Goal: Find specific page/section: Find specific page/section

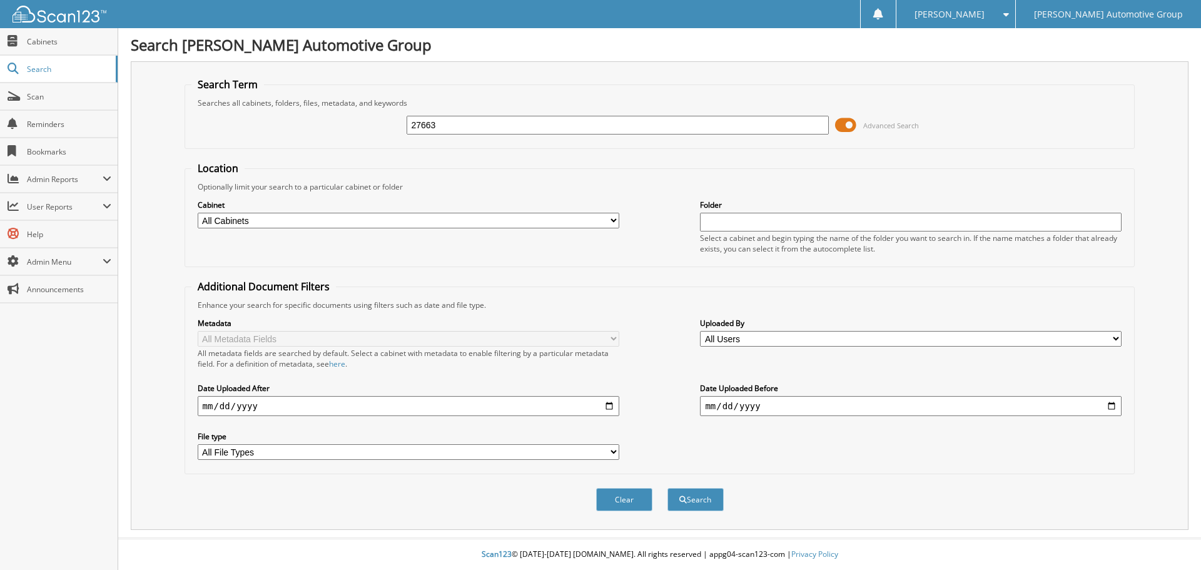
type input "27663"
click at [667, 488] on button "Search" at bounding box center [695, 499] width 56 height 23
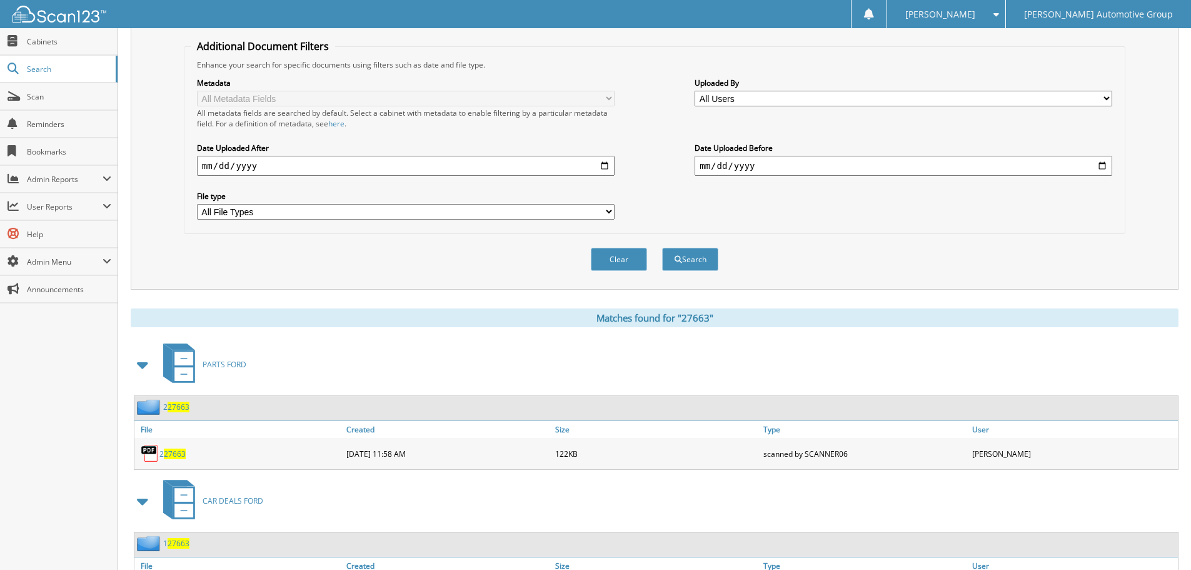
scroll to position [250, 0]
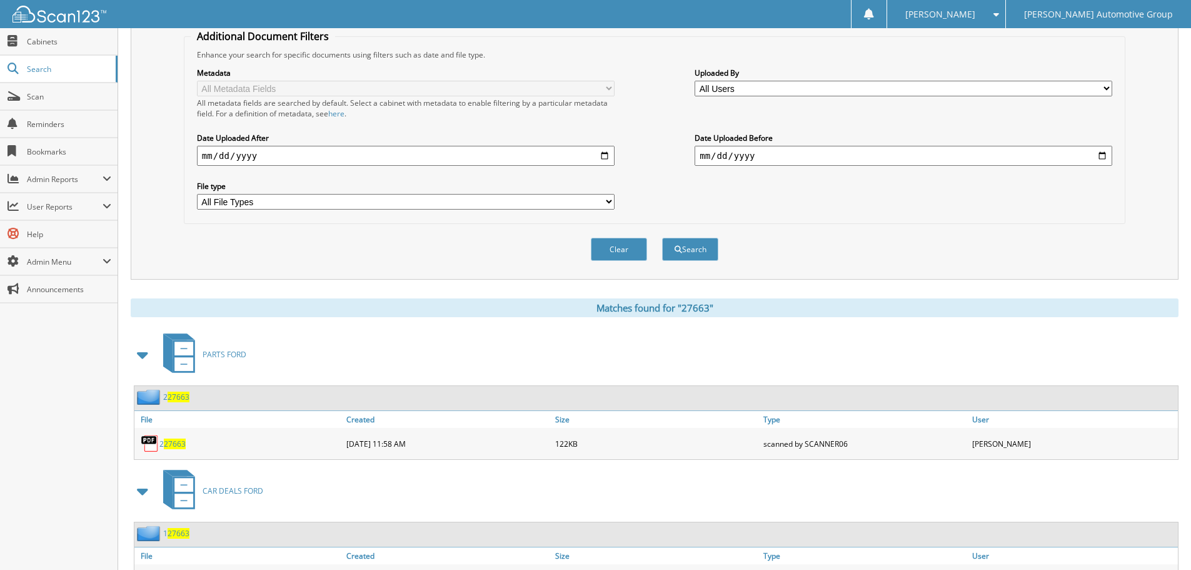
click at [147, 356] on span at bounding box center [143, 354] width 18 height 23
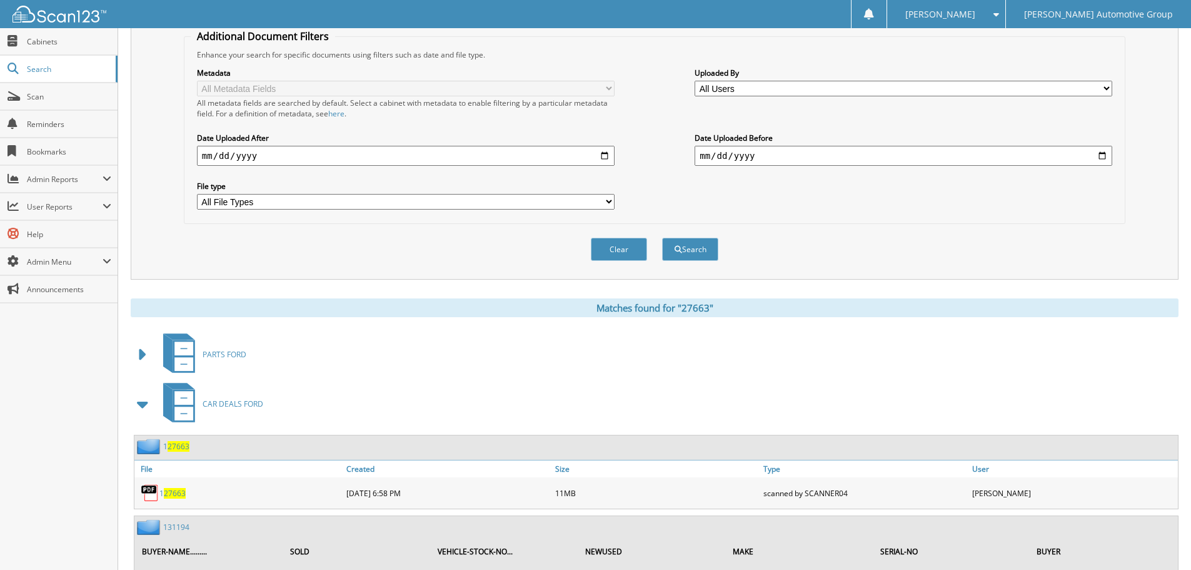
click at [143, 405] on span at bounding box center [143, 404] width 18 height 23
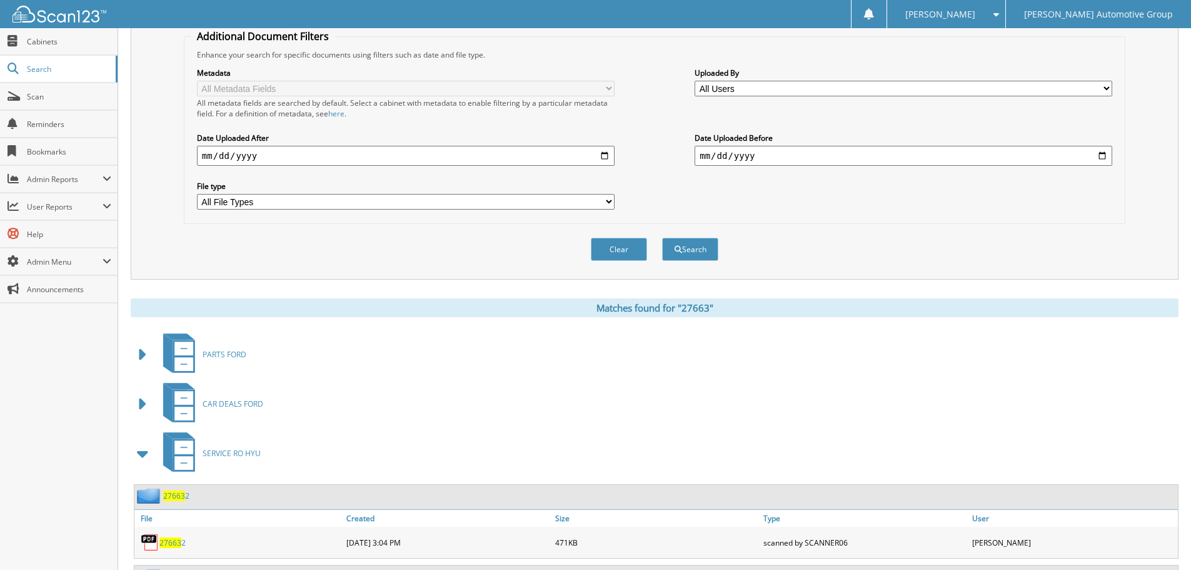
click at [143, 446] on span at bounding box center [143, 453] width 18 height 23
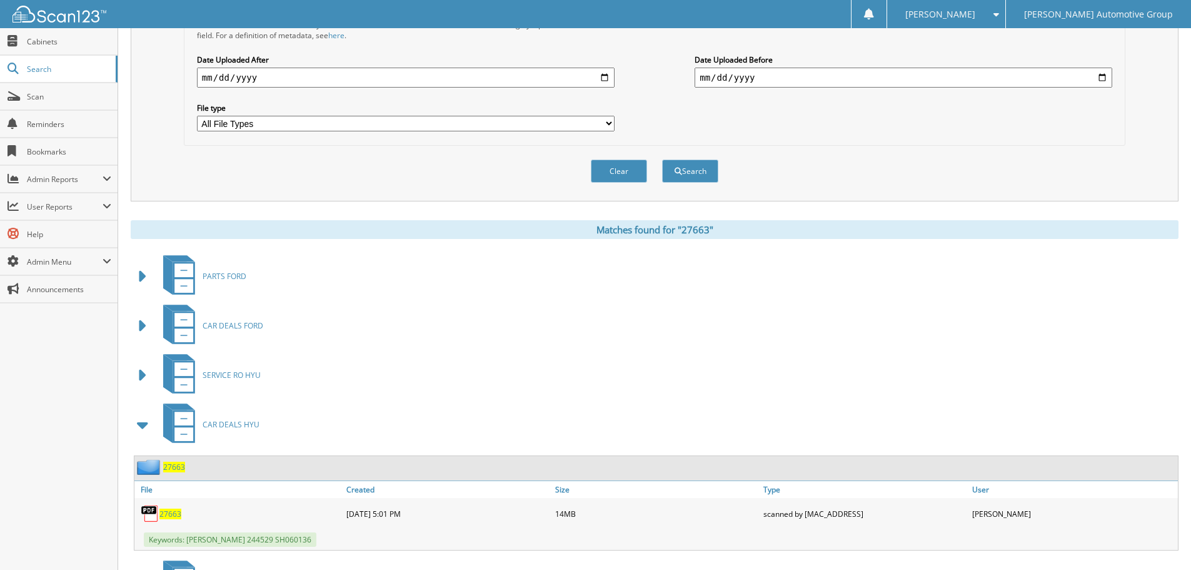
scroll to position [438, 0]
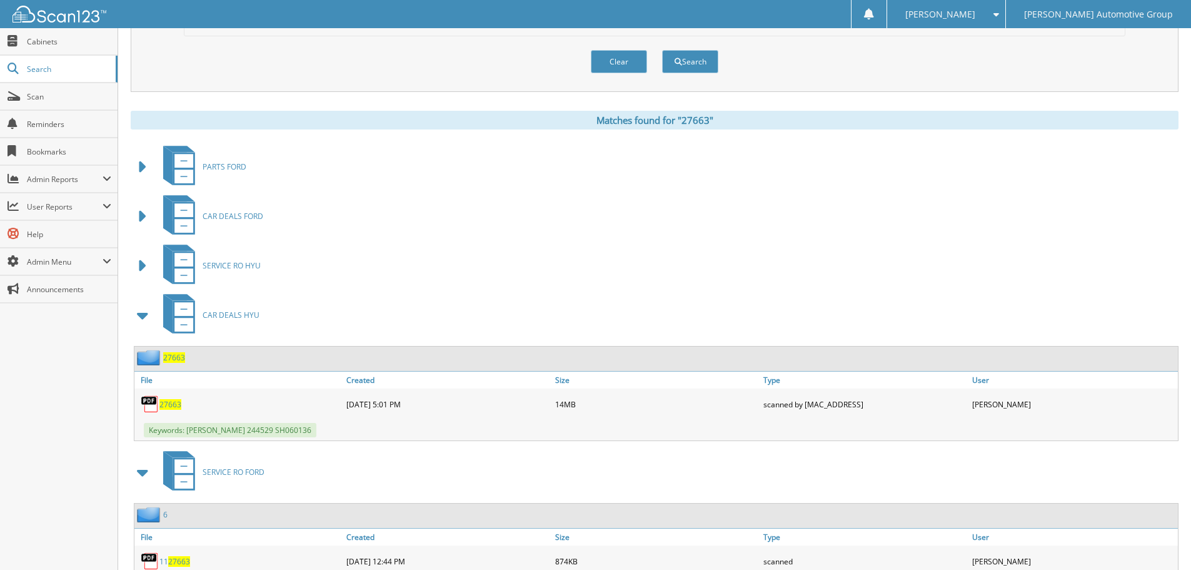
click at [174, 403] on span "27663" at bounding box center [170, 404] width 22 height 11
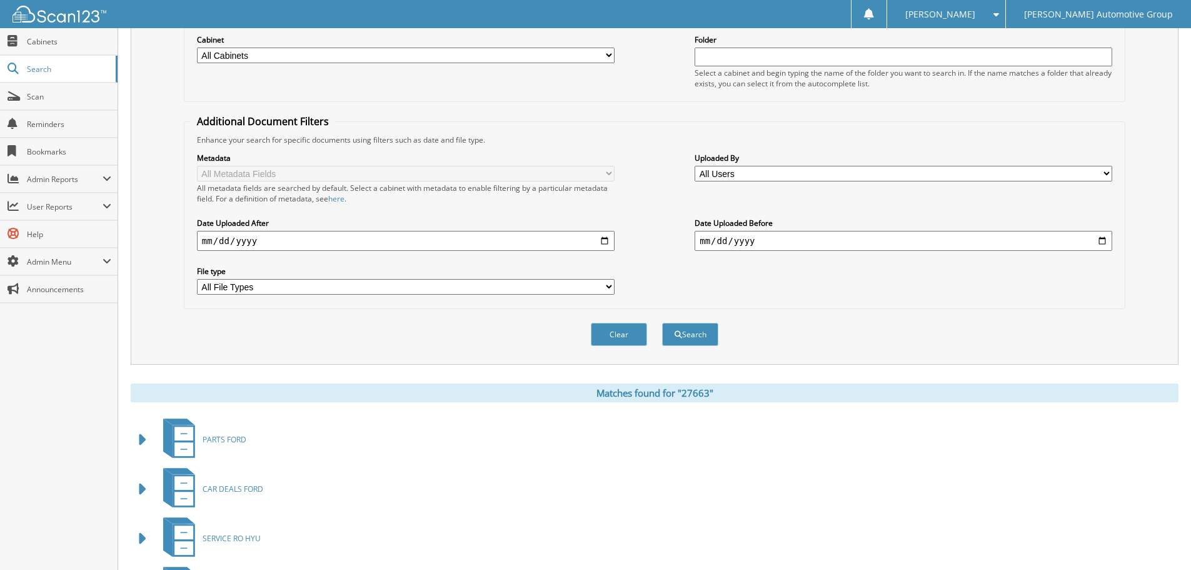
scroll to position [63, 0]
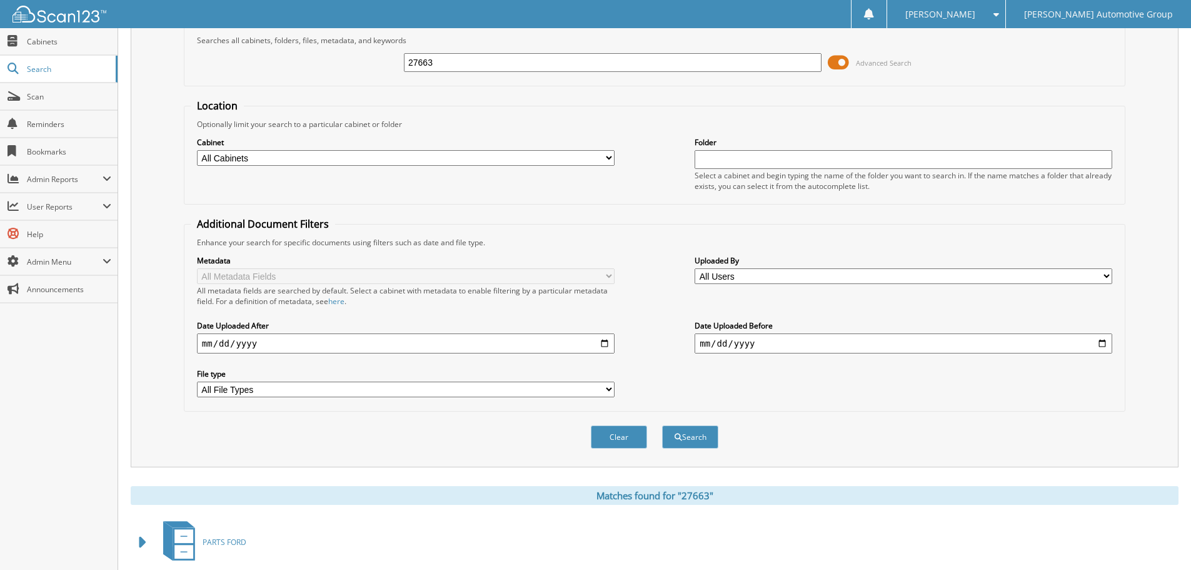
drag, startPoint x: 423, startPoint y: 61, endPoint x: 665, endPoint y: 44, distance: 243.3
click at [676, 40] on fieldset "Search Term Searches all cabinets, folders, files, metadata, and keywords 27663…" at bounding box center [655, 50] width 942 height 71
type input "27597"
click at [662, 425] on button "Search" at bounding box center [690, 436] width 56 height 23
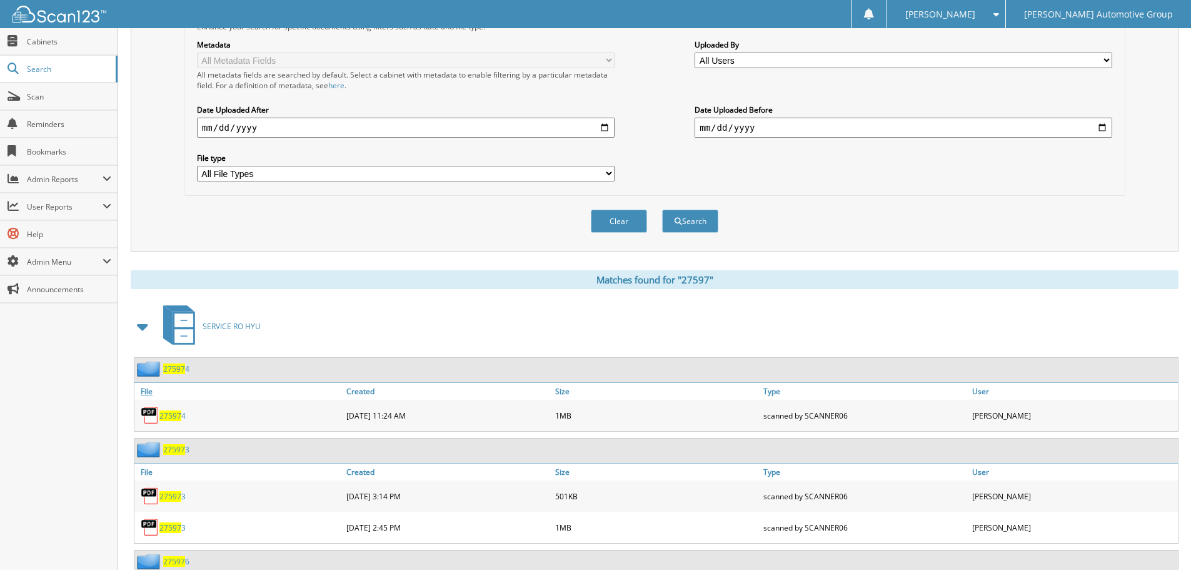
scroll to position [313, 0]
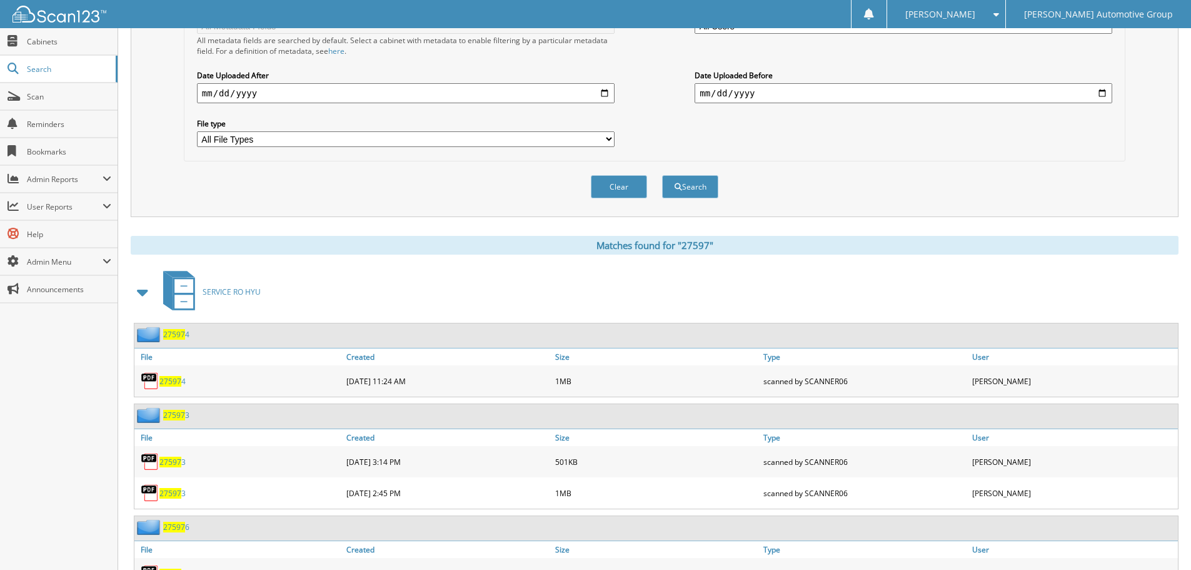
click at [142, 291] on span at bounding box center [143, 292] width 18 height 23
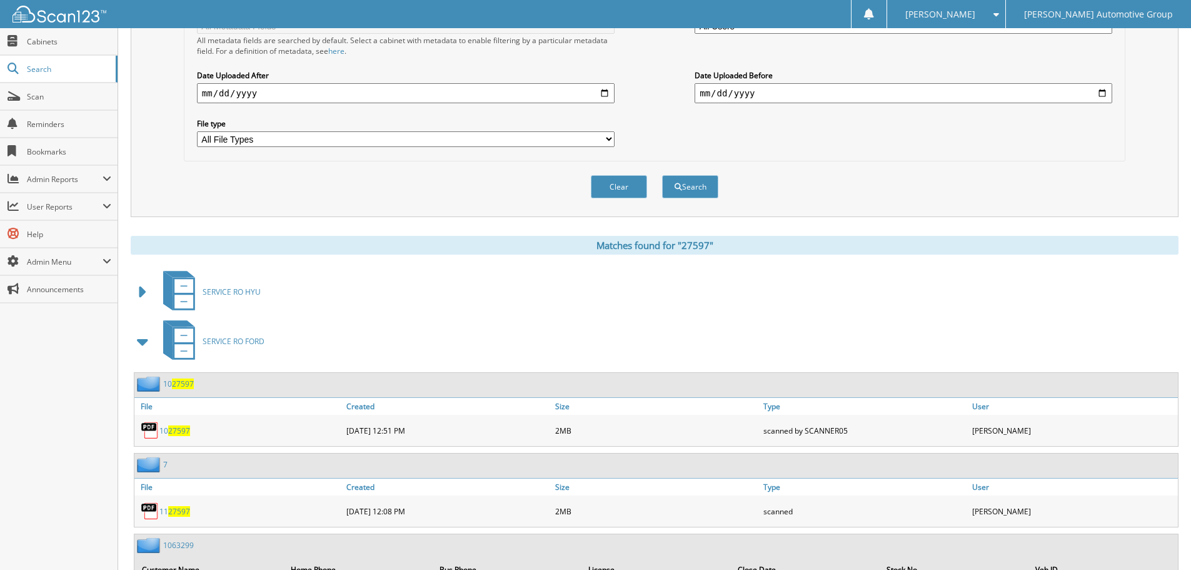
click at [149, 341] on span at bounding box center [143, 341] width 18 height 23
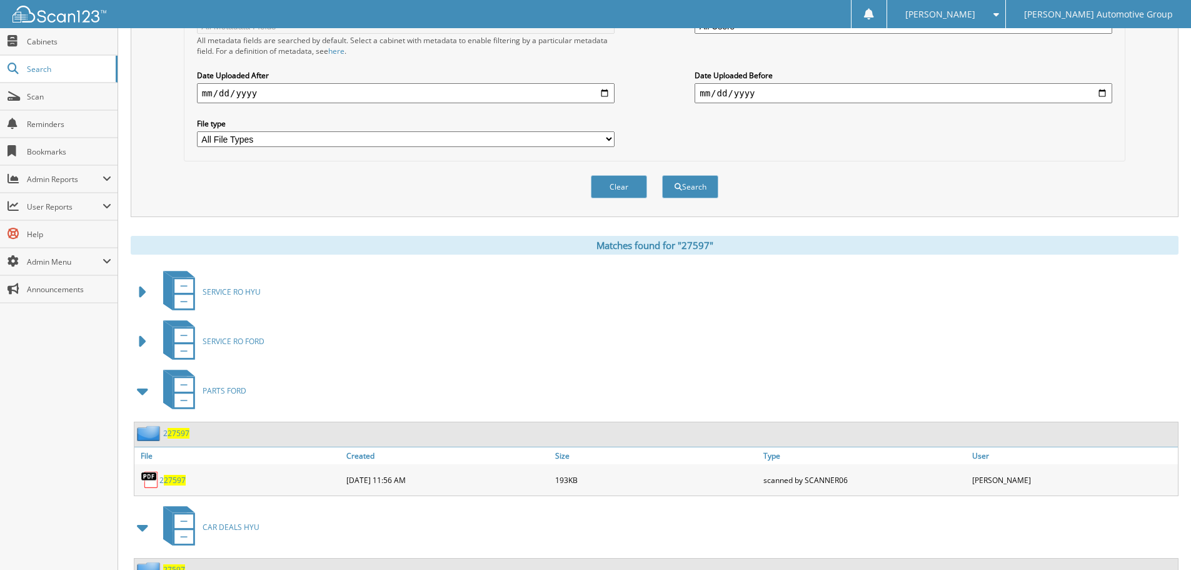
click at [141, 393] on span at bounding box center [143, 391] width 18 height 23
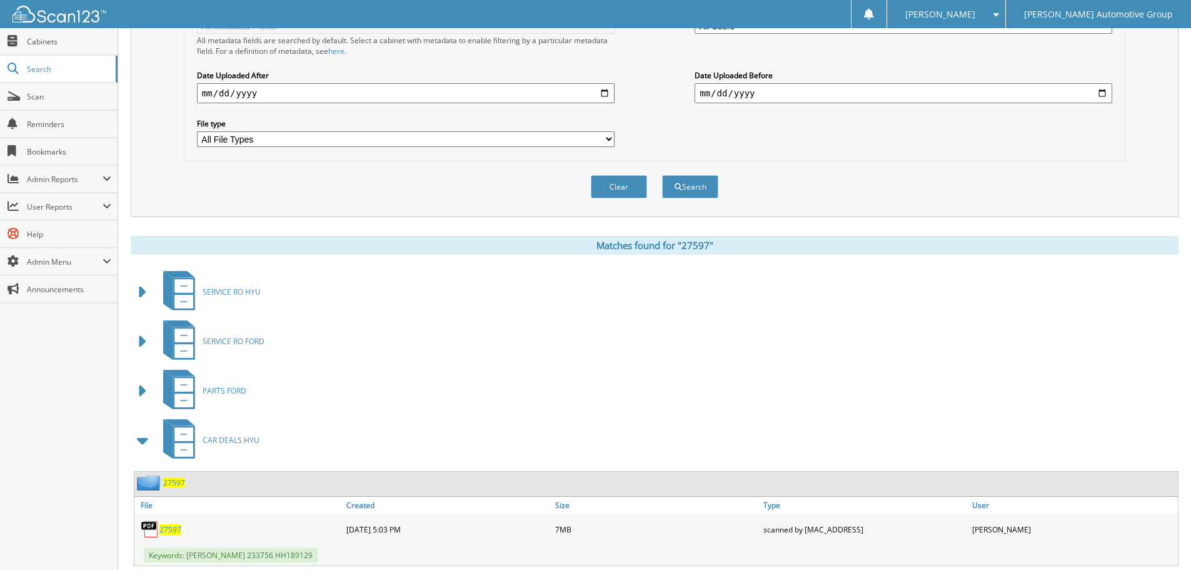
click at [172, 529] on span "27597" at bounding box center [170, 529] width 22 height 11
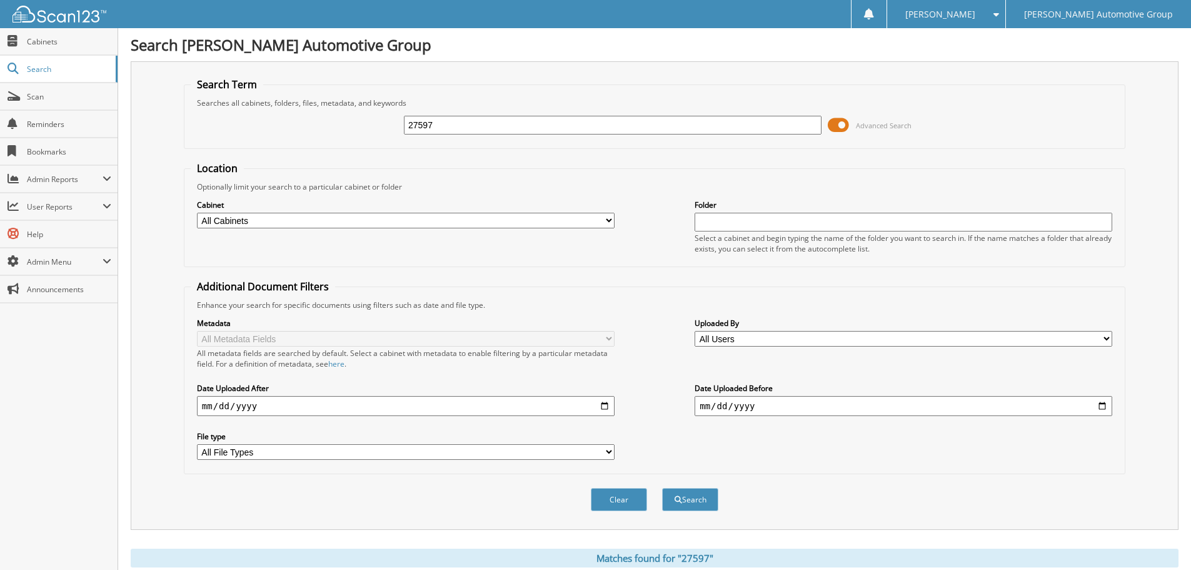
drag, startPoint x: 418, startPoint y: 128, endPoint x: 604, endPoint y: 132, distance: 185.2
click at [602, 131] on input "27597" at bounding box center [613, 125] width 418 height 19
type input "27759"
click at [662, 488] on button "Search" at bounding box center [690, 499] width 56 height 23
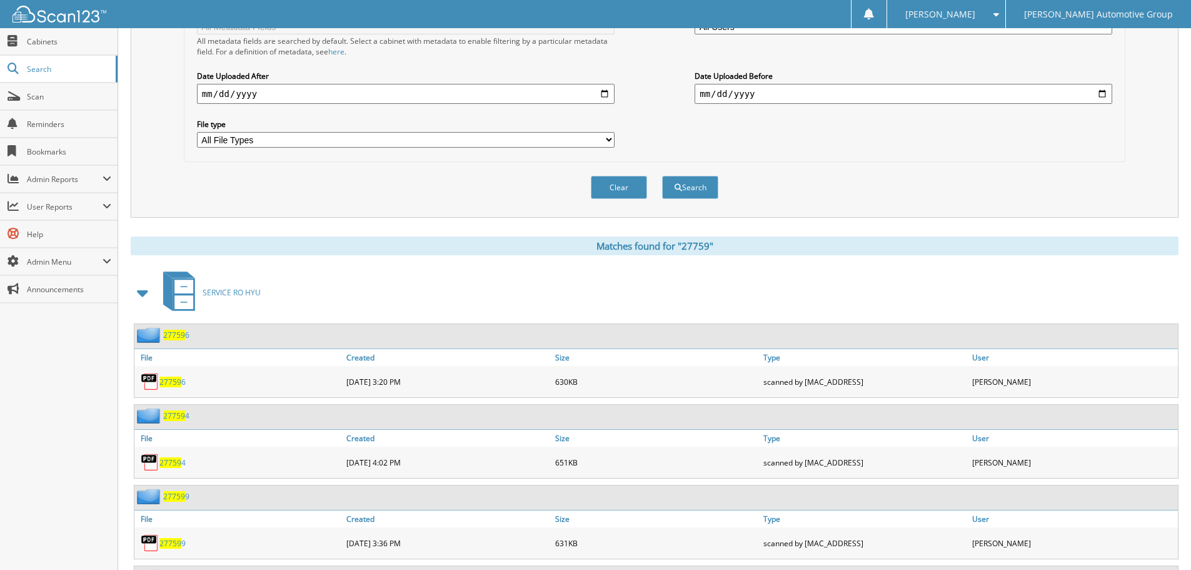
scroll to position [313, 0]
click at [154, 288] on span at bounding box center [143, 292] width 25 height 30
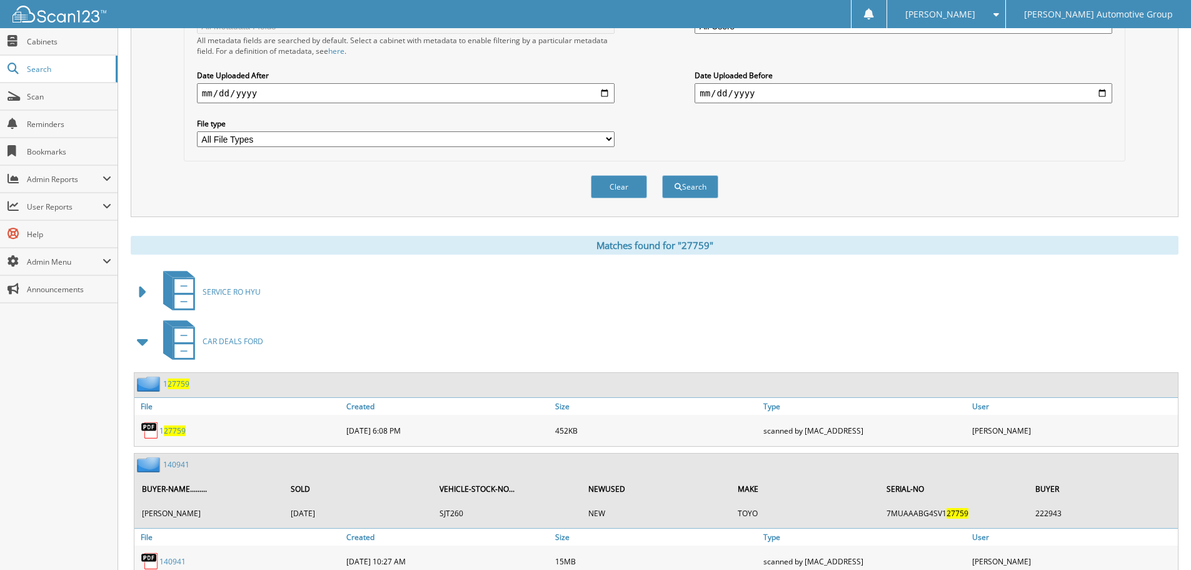
click at [136, 339] on span at bounding box center [143, 341] width 18 height 23
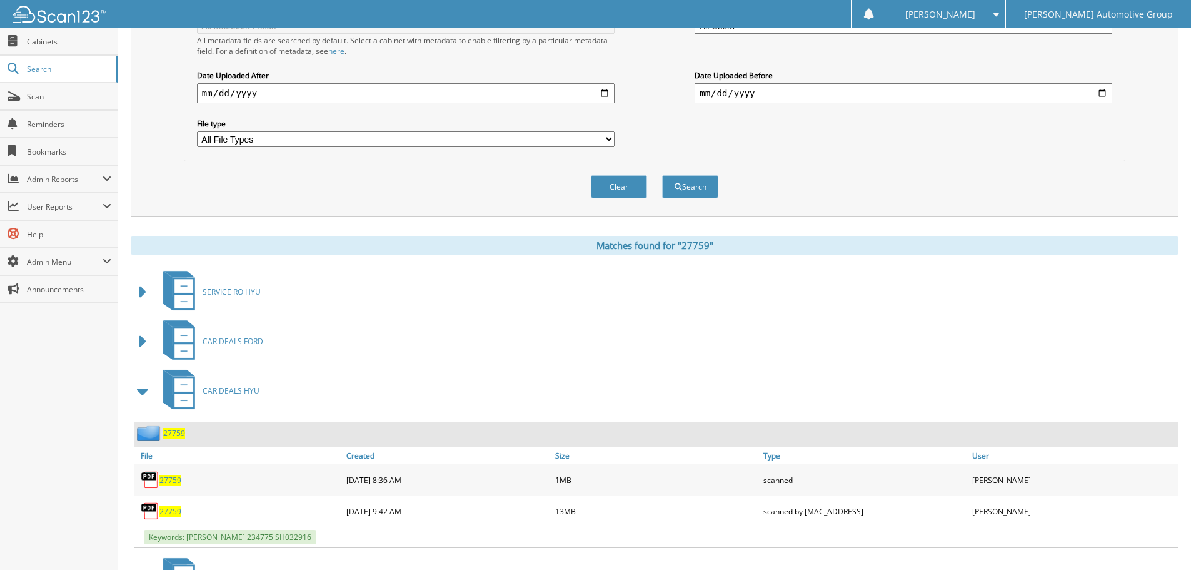
click at [175, 511] on span "27759" at bounding box center [170, 511] width 22 height 11
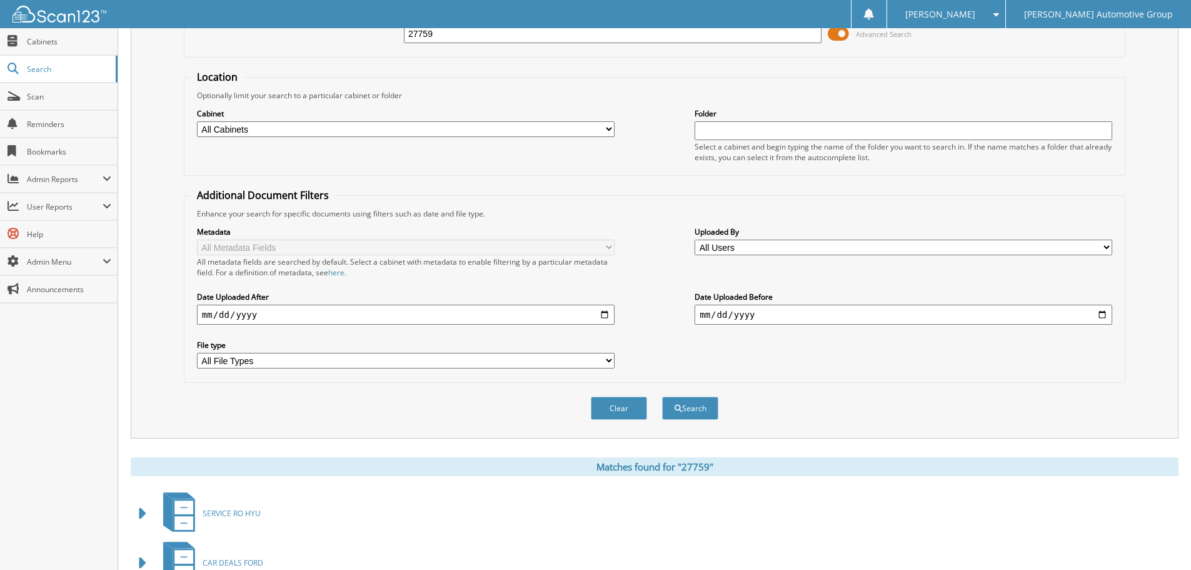
scroll to position [0, 0]
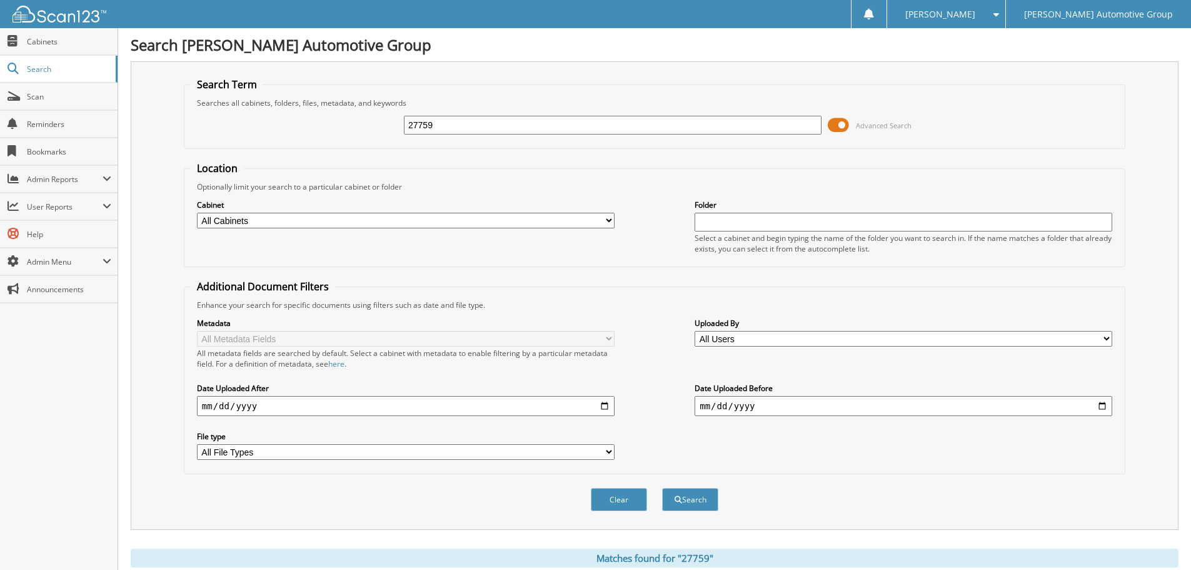
drag, startPoint x: 418, startPoint y: 122, endPoint x: 547, endPoint y: 158, distance: 133.2
click at [543, 157] on form "Search Term Searches all cabinets, folders, files, metadata, and keywords 27759…" at bounding box center [655, 301] width 942 height 447
type input "27683"
click at [662, 488] on button "Search" at bounding box center [690, 499] width 56 height 23
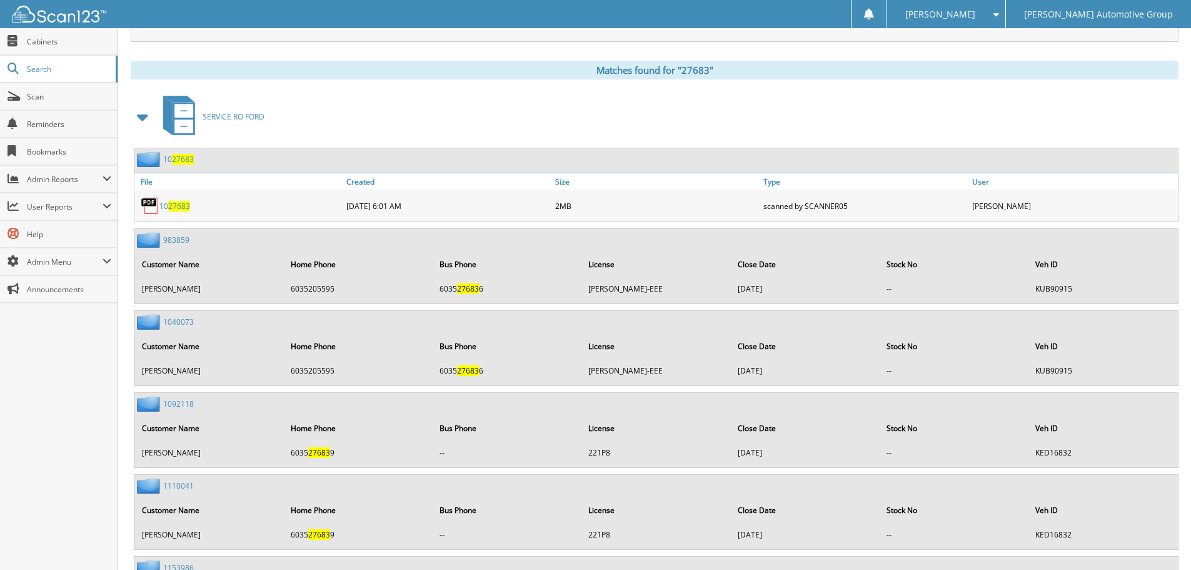
scroll to position [500, 0]
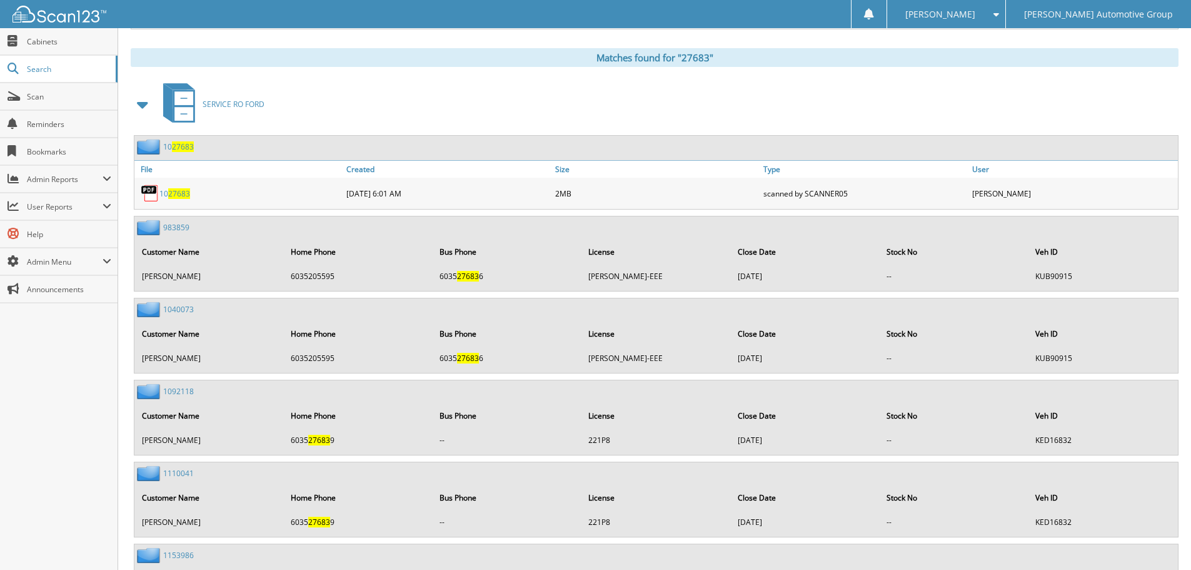
click at [138, 111] on span at bounding box center [143, 104] width 18 height 23
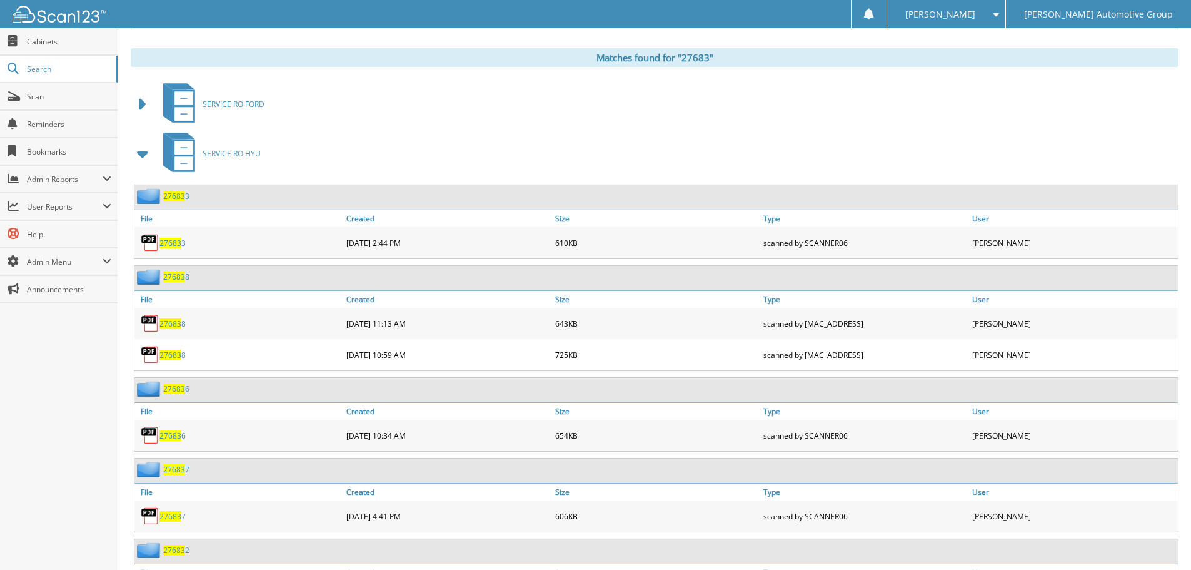
click at [150, 154] on span at bounding box center [143, 154] width 18 height 23
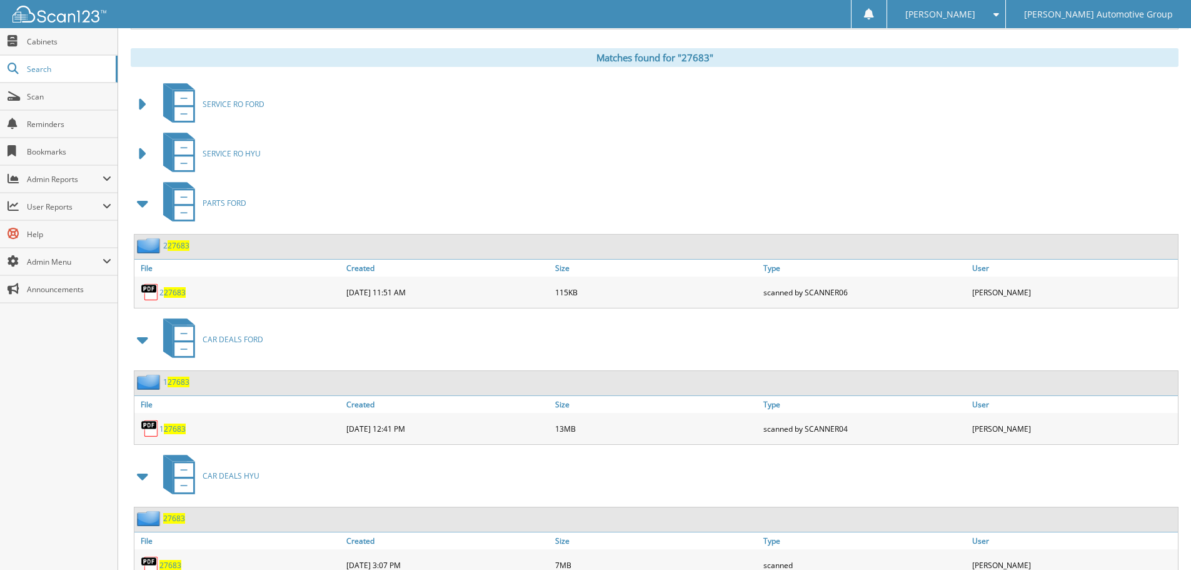
click at [148, 207] on span at bounding box center [143, 203] width 18 height 23
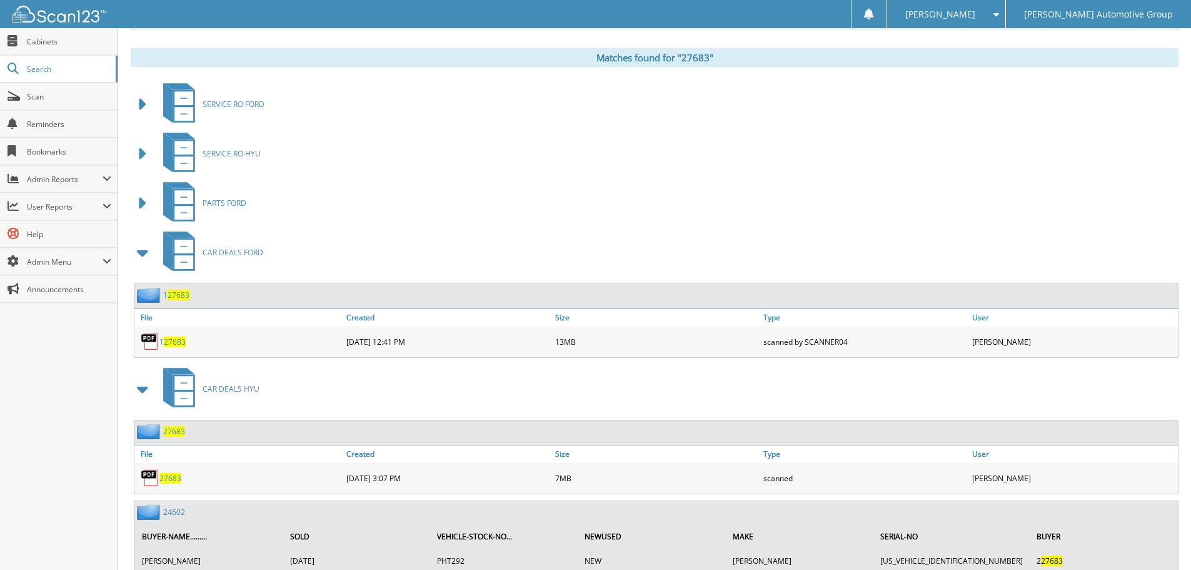
click at [146, 255] on span at bounding box center [143, 252] width 18 height 23
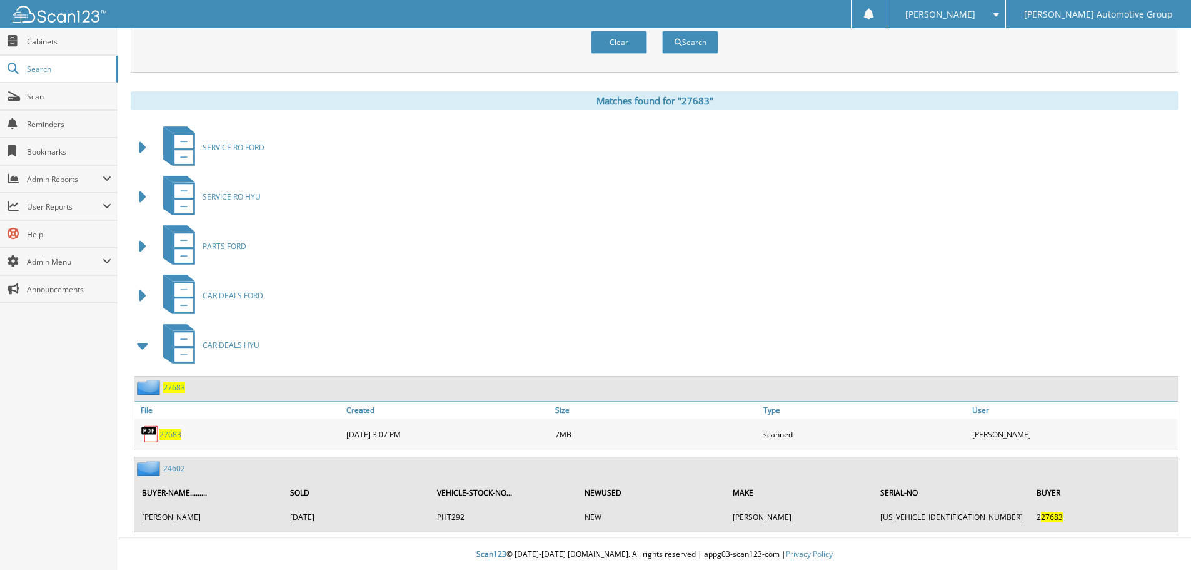
scroll to position [458, 0]
click at [176, 434] on span "27683" at bounding box center [170, 434] width 22 height 11
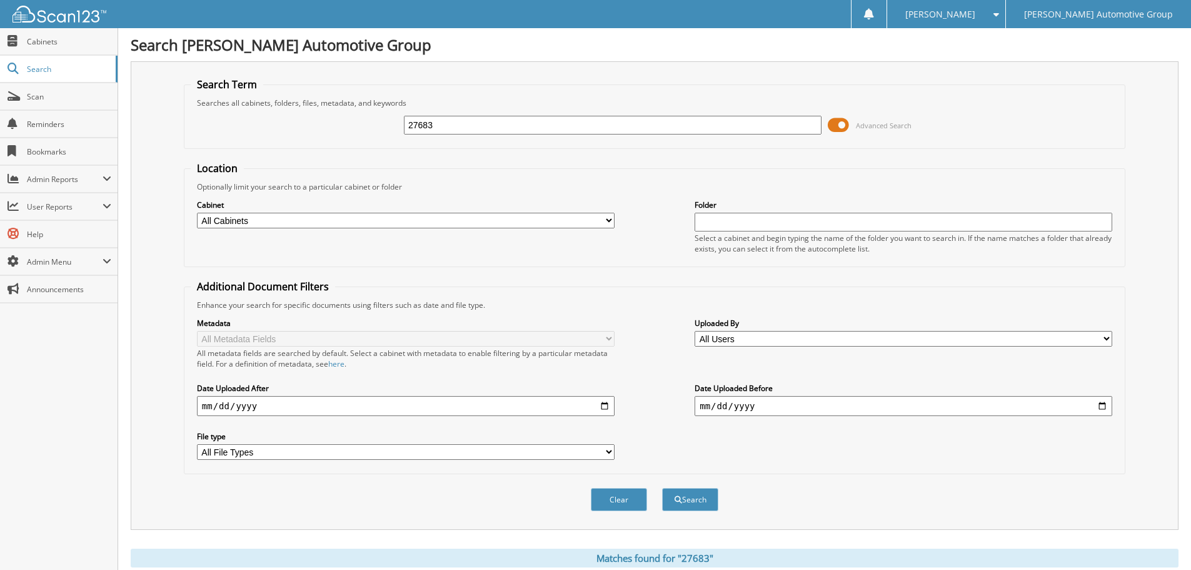
click at [466, 123] on input "27683" at bounding box center [613, 125] width 418 height 19
type input "3"
type input "27702"
click at [662, 488] on button "Search" at bounding box center [690, 499] width 56 height 23
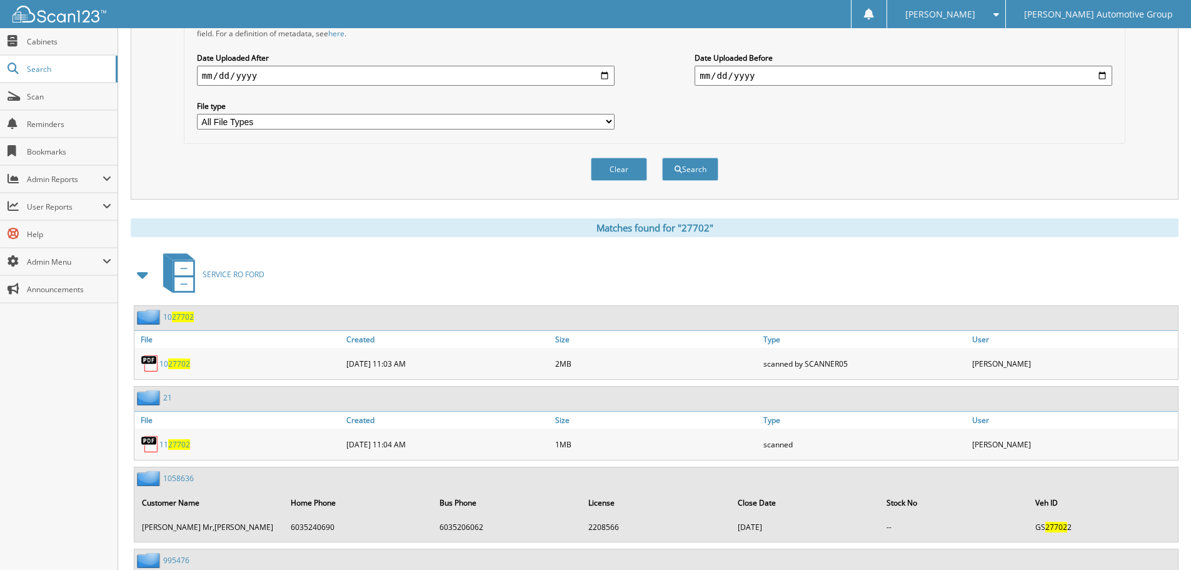
scroll to position [375, 0]
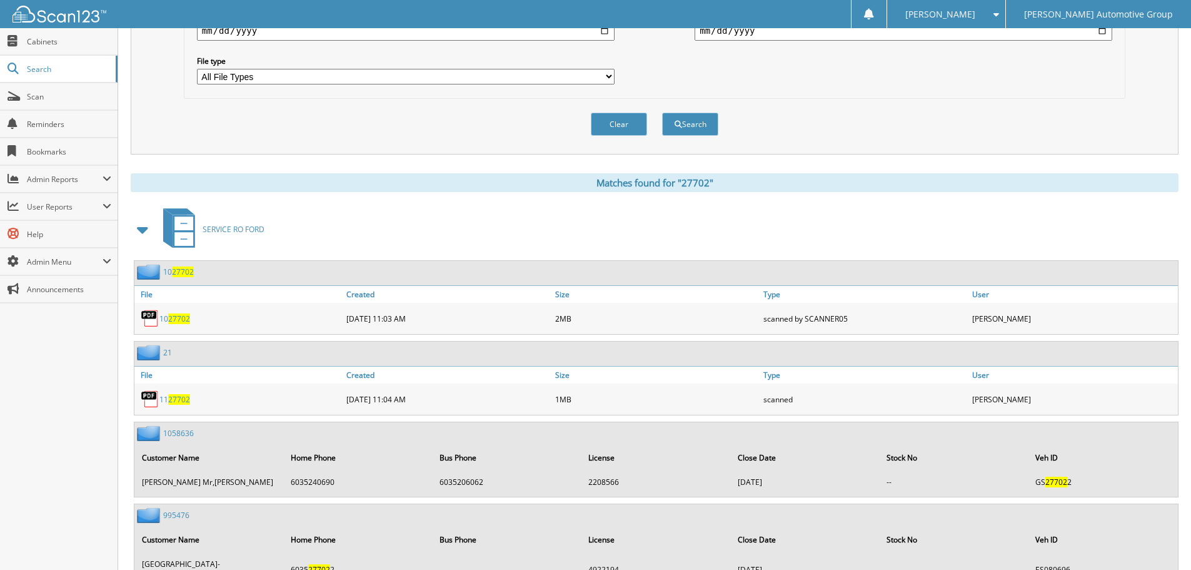
click at [143, 236] on span at bounding box center [143, 229] width 18 height 23
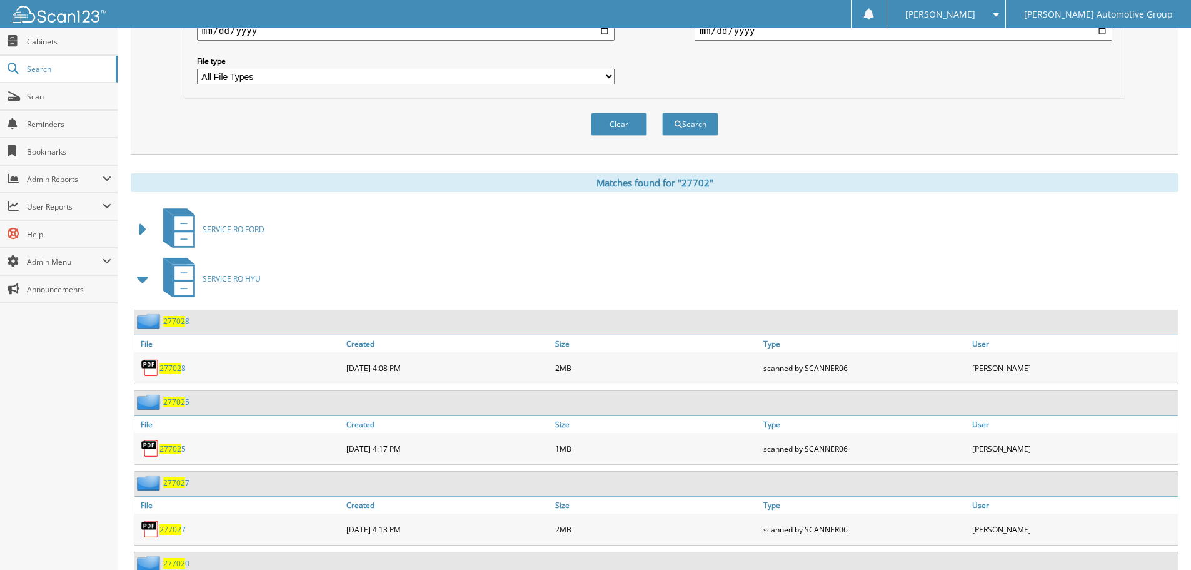
click at [143, 277] on span at bounding box center [143, 279] width 18 height 23
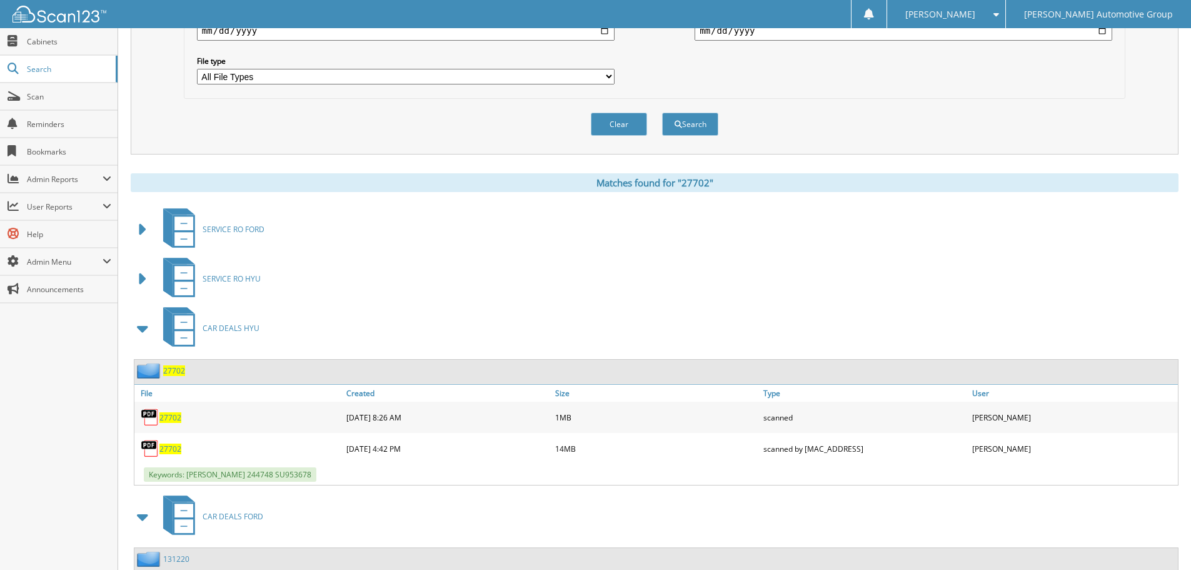
click at [133, 321] on span at bounding box center [143, 328] width 25 height 30
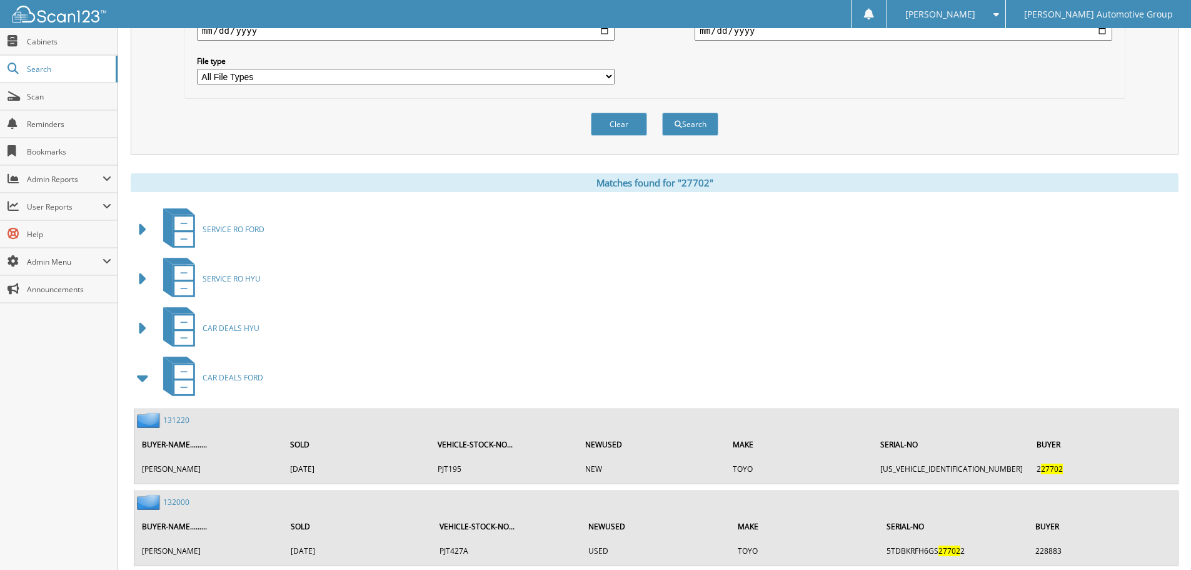
click at [138, 328] on span at bounding box center [143, 328] width 18 height 23
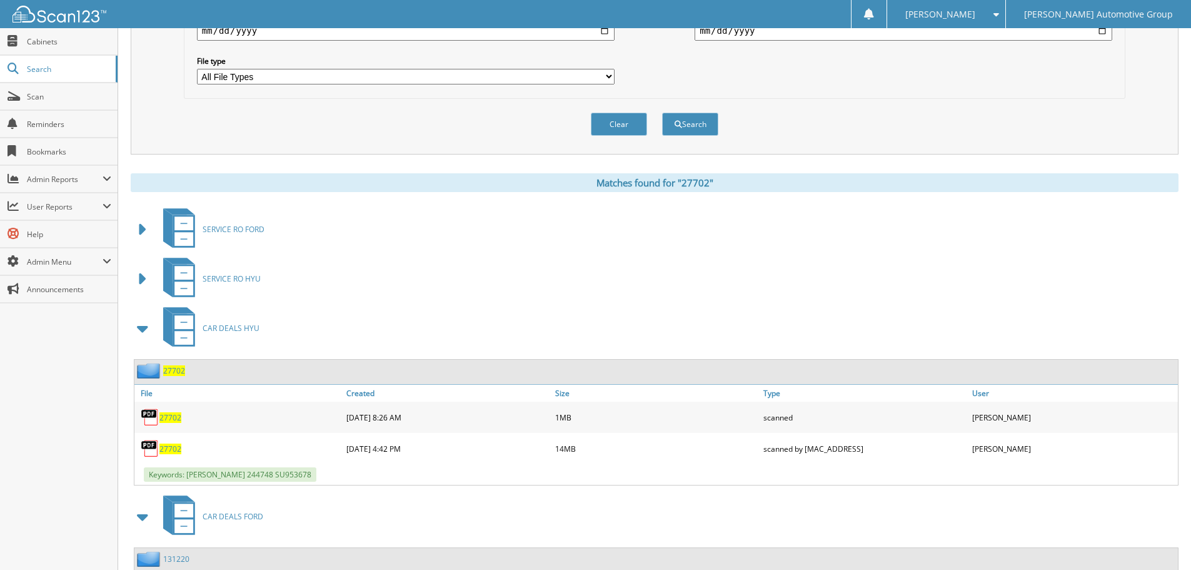
click at [169, 453] on span "27702" at bounding box center [170, 448] width 22 height 11
